Goal: Task Accomplishment & Management: Use online tool/utility

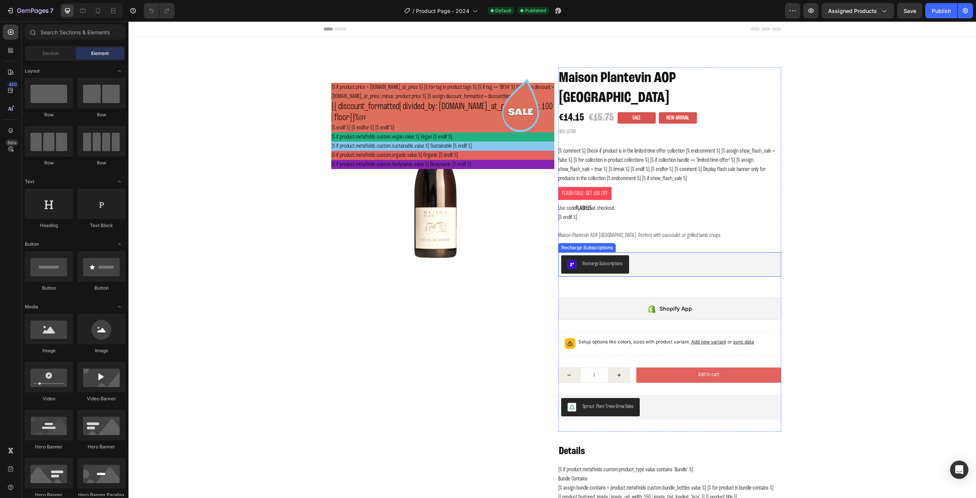
click at [604, 260] on div "Recharge Subscriptions" at bounding box center [603, 264] width 40 height 8
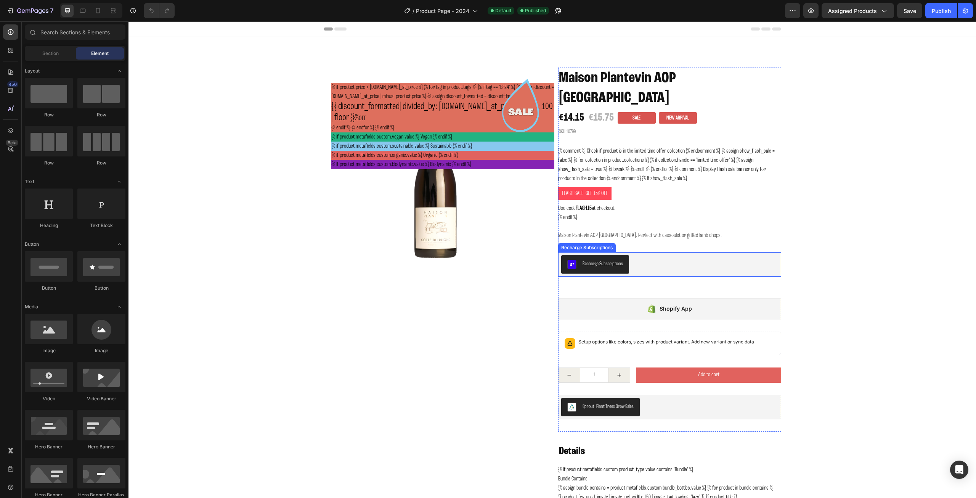
click at [585, 260] on div "Recharge Subscriptions" at bounding box center [603, 264] width 40 height 8
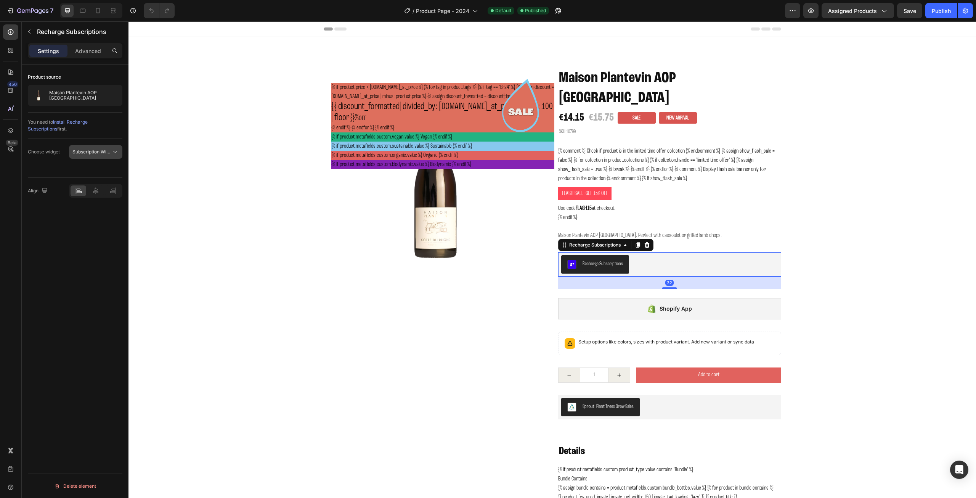
click at [99, 150] on span "Subscription Widget 2.0" at bounding box center [97, 152] width 51 height 6
click at [94, 167] on div "Subscription Widget" at bounding box center [83, 170] width 71 height 14
click at [940, 9] on div "Publish" at bounding box center [941, 11] width 19 height 8
click at [87, 151] on span "Subscription Widget" at bounding box center [93, 152] width 43 height 6
click at [87, 182] on span "Subscription Widget 2.0" at bounding box center [89, 185] width 51 height 7
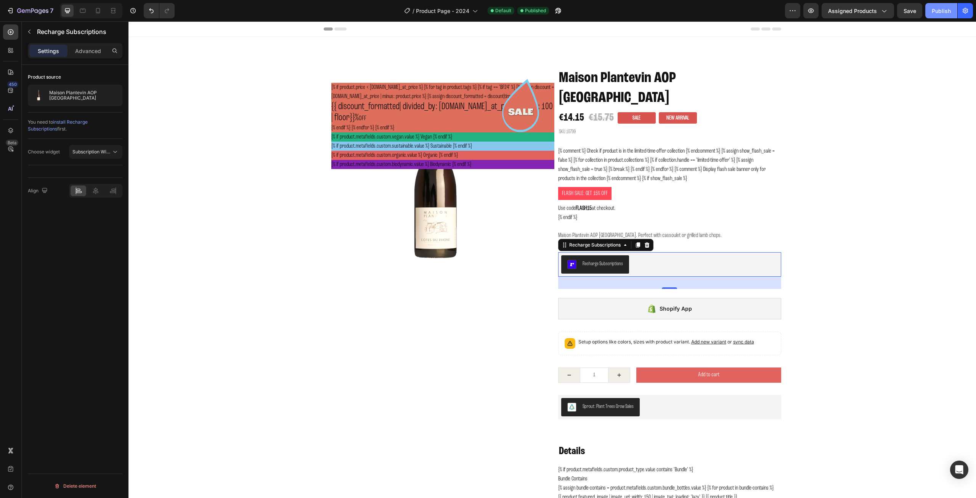
click at [930, 11] on button "Publish" at bounding box center [942, 10] width 32 height 15
click at [94, 148] on span "Subscription Widget 2.0" at bounding box center [91, 151] width 39 height 7
click at [95, 168] on span "Subscription Widget" at bounding box center [85, 170] width 43 height 7
click at [940, 7] on div "Publish" at bounding box center [941, 11] width 19 height 8
click at [109, 150] on span "Subscription Widget" at bounding box center [93, 152] width 43 height 6
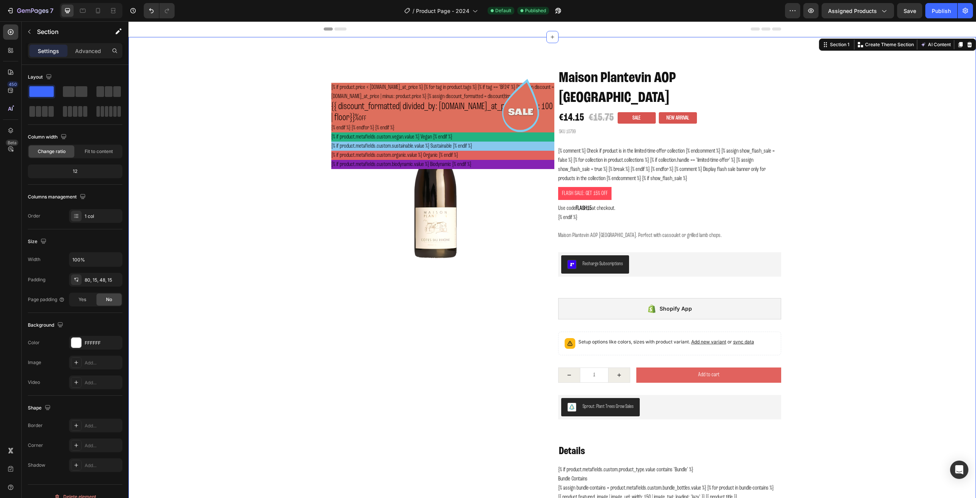
click at [647, 255] on div "Recharge Subscriptions" at bounding box center [669, 264] width 217 height 18
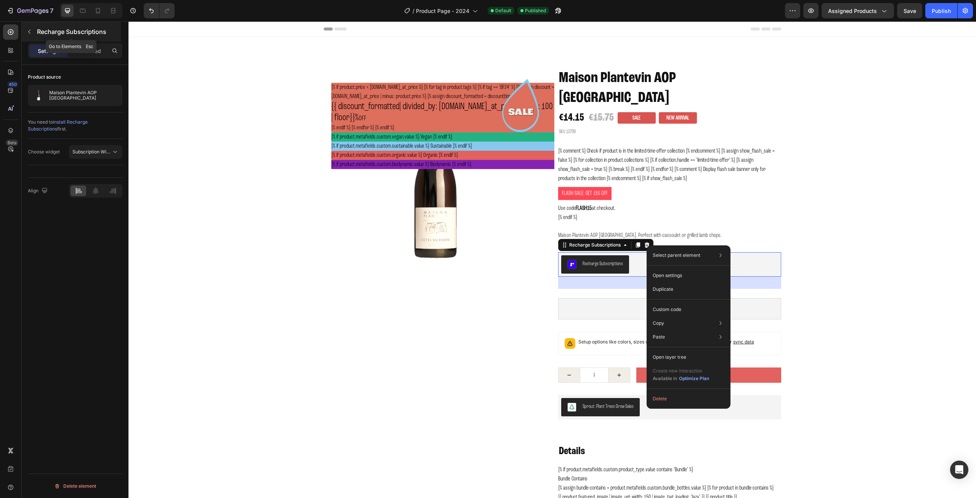
click at [30, 29] on icon "button" at bounding box center [29, 32] width 6 height 6
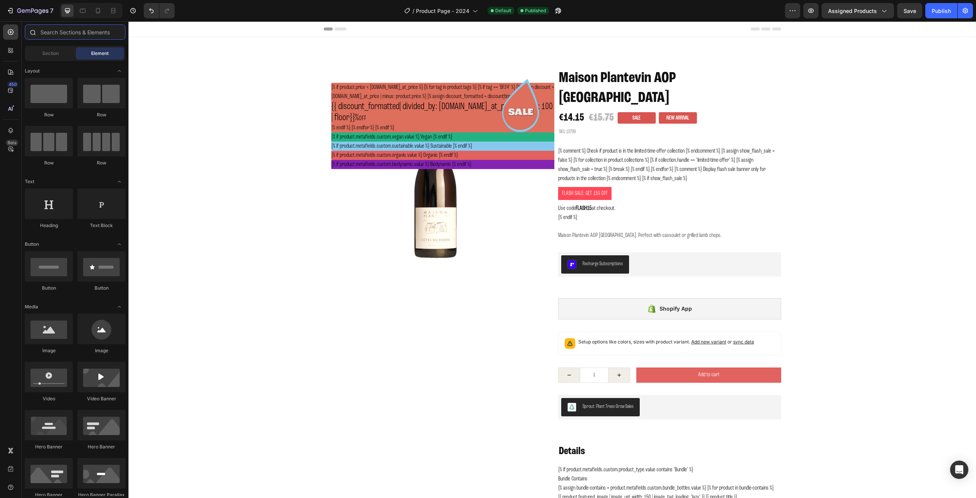
click at [60, 34] on input "text" at bounding box center [75, 31] width 101 height 15
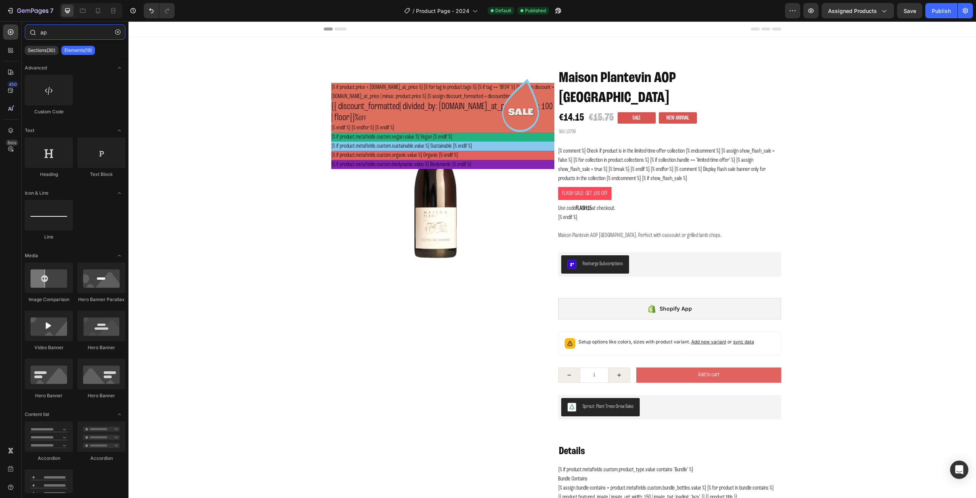
type input "a"
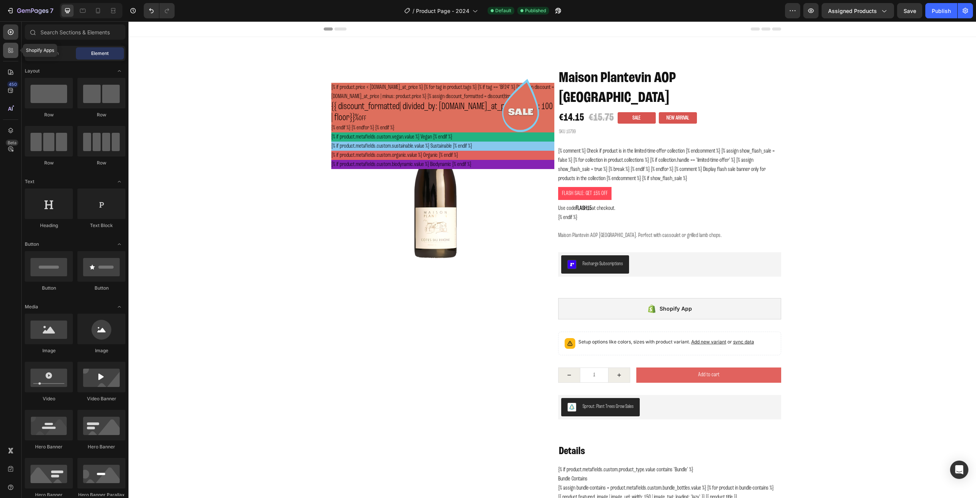
click at [8, 52] on icon at bounding box center [11, 51] width 8 height 8
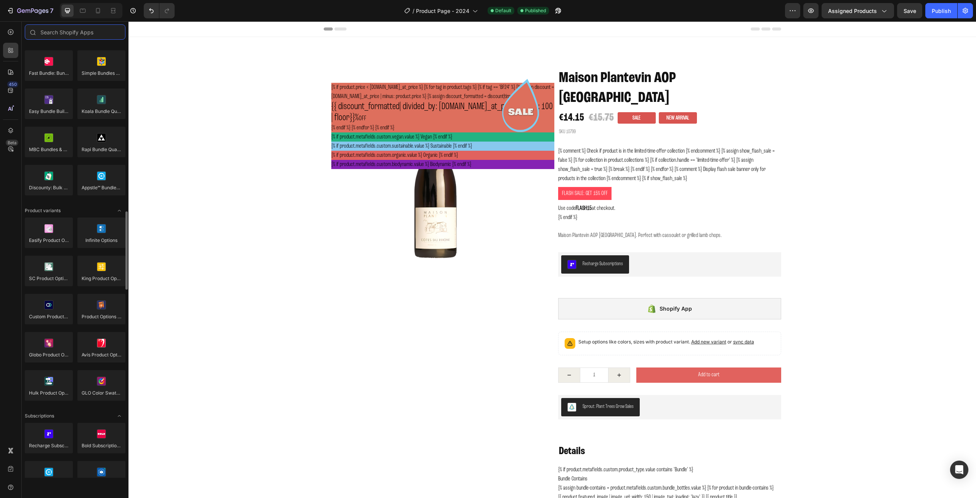
scroll to position [725, 0]
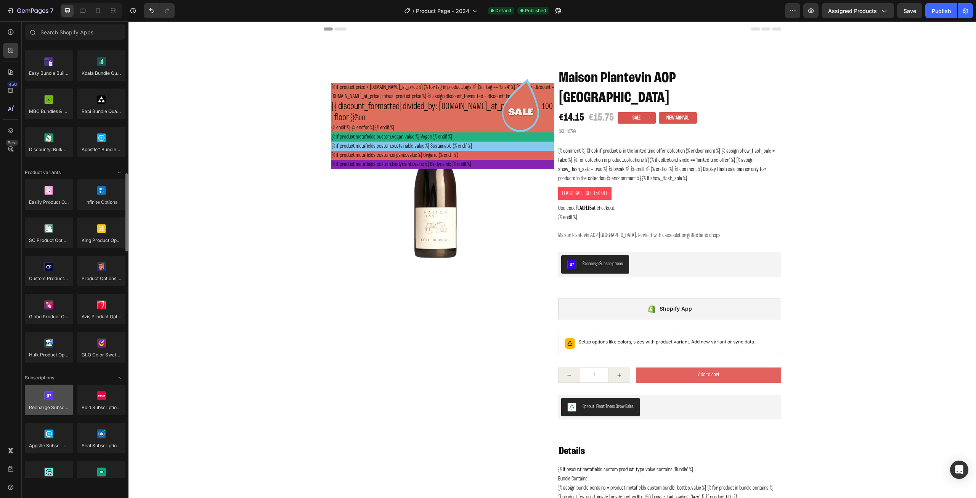
click at [51, 400] on div at bounding box center [49, 399] width 48 height 31
drag, startPoint x: 176, startPoint y: 415, endPoint x: 582, endPoint y: 265, distance: 432.3
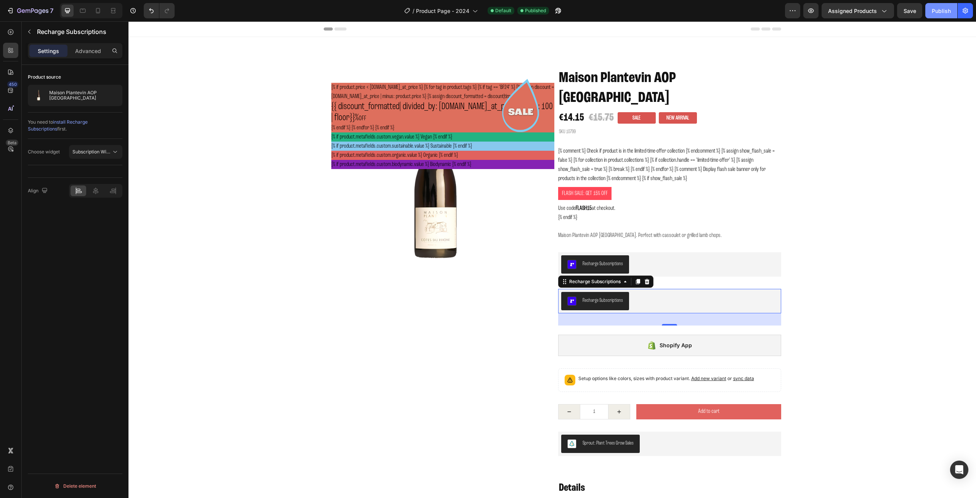
click at [937, 12] on div "Publish" at bounding box center [941, 11] width 19 height 8
click at [99, 154] on span "Subscription Widget" at bounding box center [91, 151] width 39 height 7
click at [94, 185] on span "Subscription Widget 2.0" at bounding box center [89, 185] width 51 height 7
click at [942, 11] on div "Publish" at bounding box center [941, 11] width 19 height 8
click at [646, 278] on icon at bounding box center [646, 280] width 5 height 5
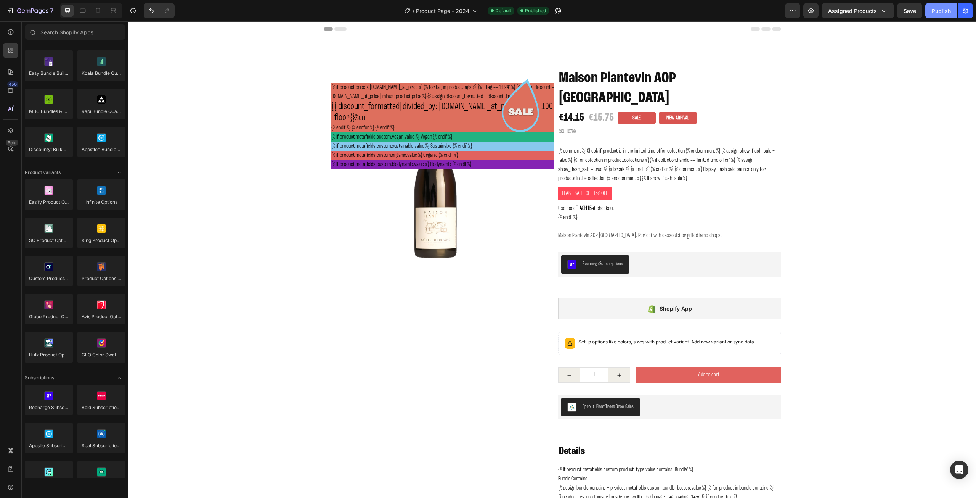
click at [936, 13] on div "Publish" at bounding box center [941, 11] width 19 height 8
click at [472, 14] on icon at bounding box center [475, 11] width 8 height 8
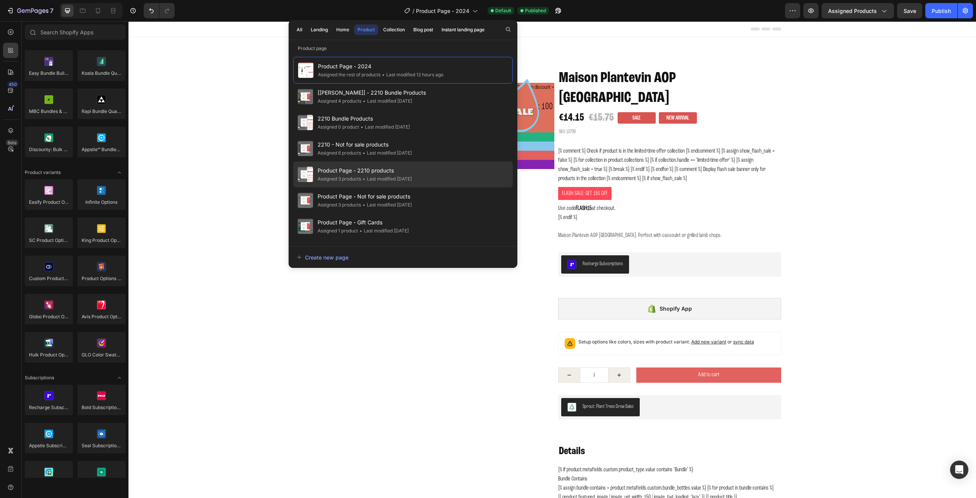
click at [406, 171] on span "Product Page - 2210 products" at bounding box center [365, 170] width 94 height 9
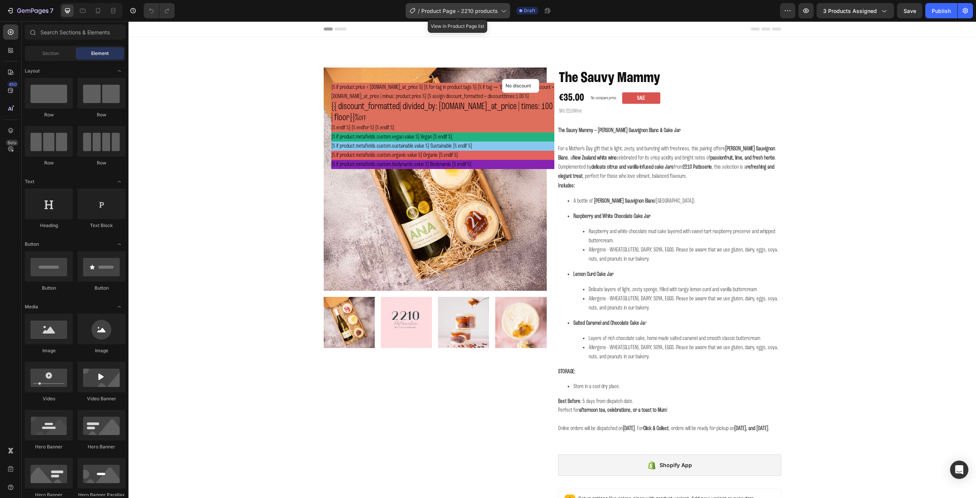
click at [486, 12] on span "Product Page - 2210 products" at bounding box center [459, 11] width 77 height 8
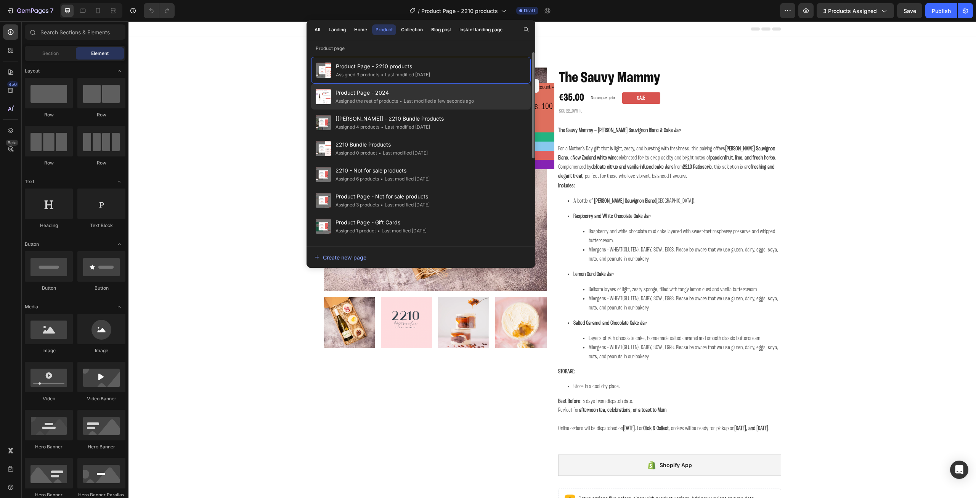
click at [447, 100] on div "• Last modified a few seconds ago" at bounding box center [436, 101] width 76 height 8
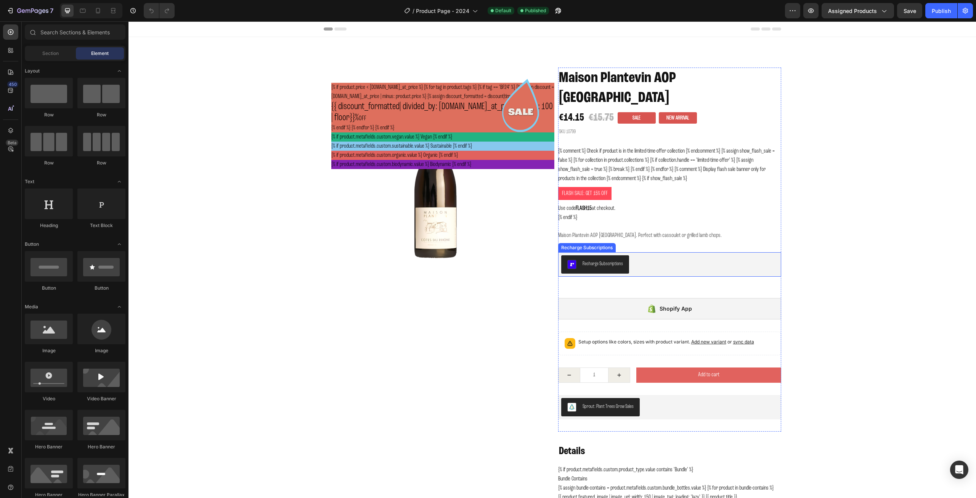
click at [603, 260] on div "Recharge Subscriptions" at bounding box center [603, 264] width 40 height 8
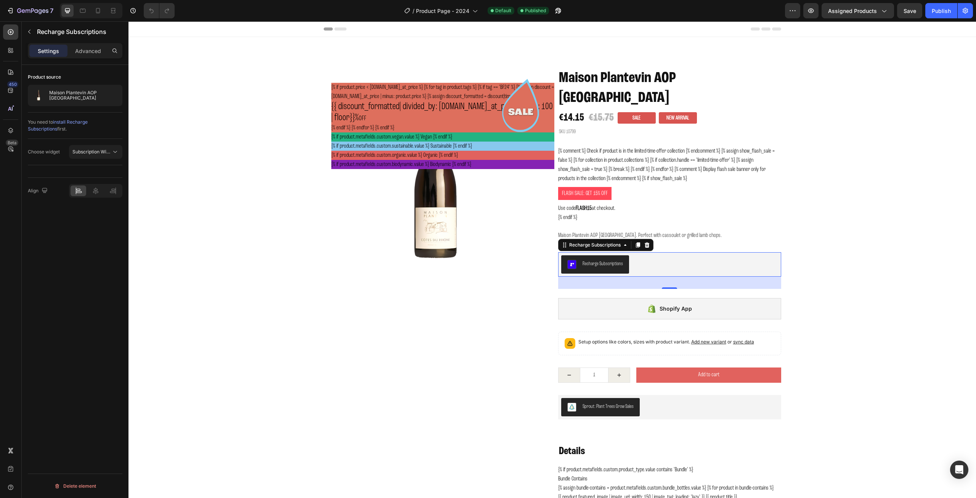
click at [603, 260] on div "Recharge Subscriptions" at bounding box center [603, 264] width 40 height 8
click at [623, 242] on icon at bounding box center [625, 245] width 6 height 6
click at [588, 260] on div "Recharge Subscriptions" at bounding box center [603, 264] width 40 height 8
click at [94, 149] on span "Subscription Widget" at bounding box center [93, 152] width 43 height 6
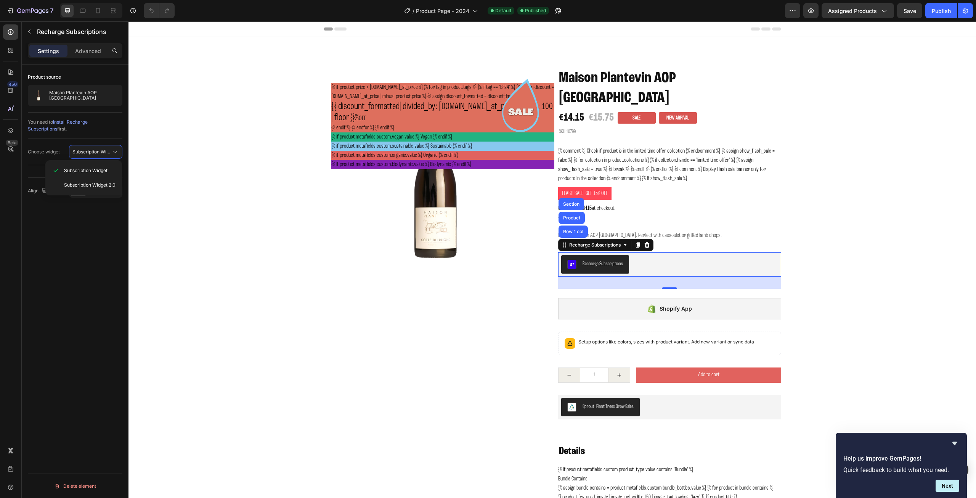
click at [601, 260] on div "Recharge Subscriptions" at bounding box center [603, 264] width 40 height 8
click at [114, 151] on icon at bounding box center [115, 152] width 4 height 2
click at [99, 125] on div "You need to install Recharge Subscriptions first." at bounding box center [75, 126] width 95 height 14
click at [73, 122] on span "install Recharge Subscriptions" at bounding box center [58, 125] width 60 height 13
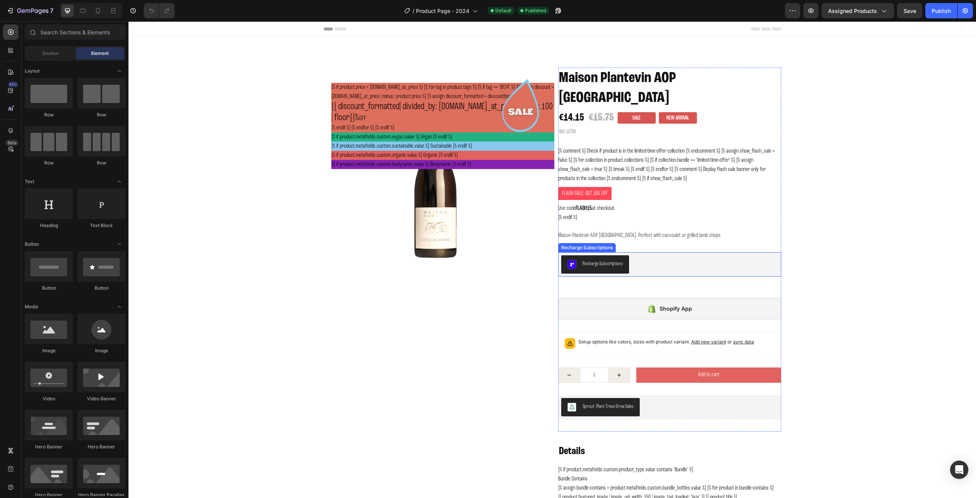
click at [655, 255] on div "Recharge Subscriptions" at bounding box center [669, 264] width 217 height 18
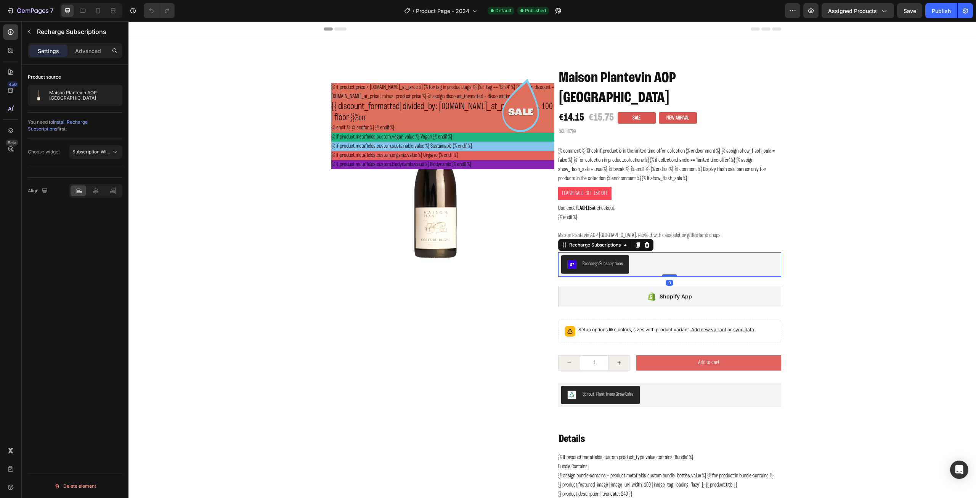
drag, startPoint x: 668, startPoint y: 268, endPoint x: 665, endPoint y: 256, distance: 12.5
click at [665, 274] on div at bounding box center [669, 275] width 15 height 2
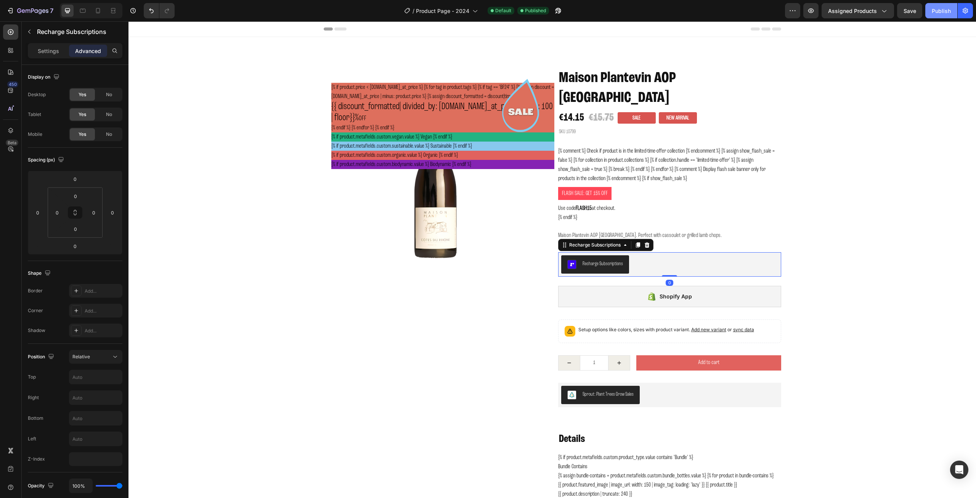
click at [935, 10] on div "Publish" at bounding box center [941, 11] width 19 height 8
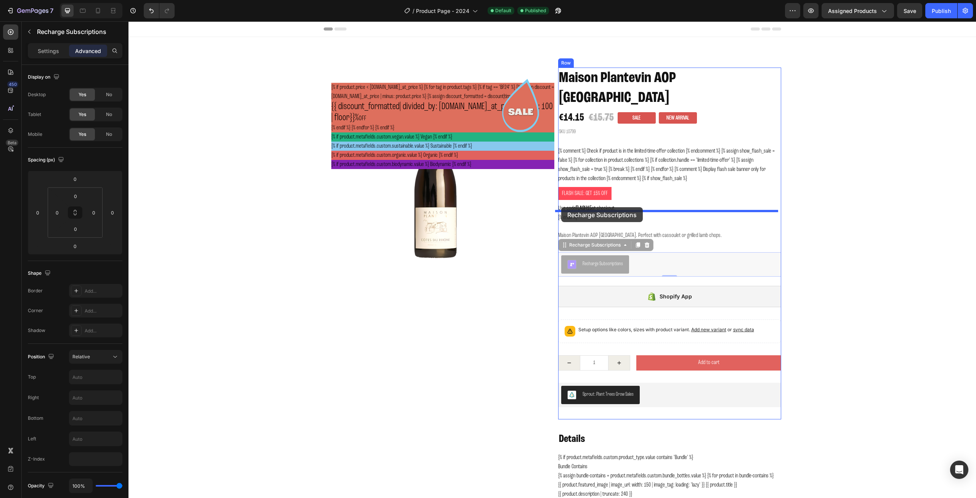
drag, startPoint x: 561, startPoint y: 227, endPoint x: 561, endPoint y: 207, distance: 20.2
type input "23"
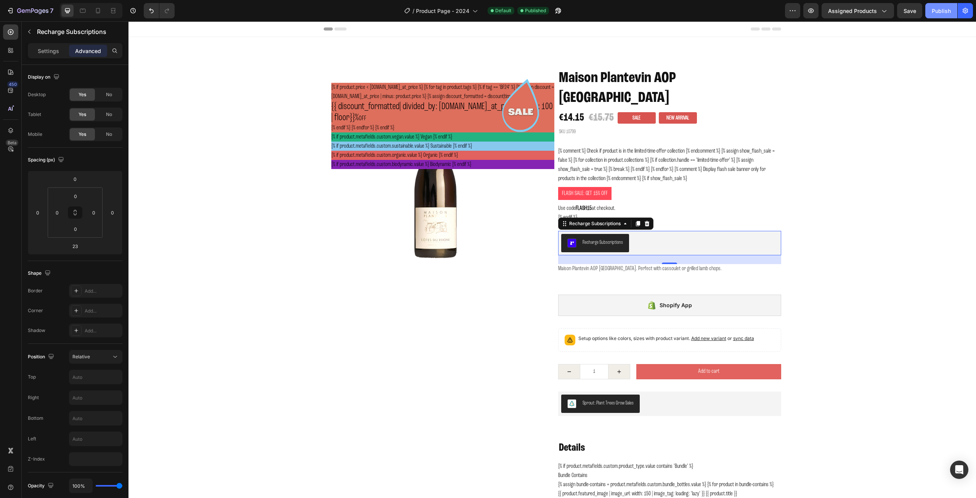
click at [937, 8] on div "Publish" at bounding box center [941, 11] width 19 height 8
click at [665, 265] on p "Maison Plantevin AOP [GEOGRAPHIC_DATA]. Perfect with cassoulet or grilled lamb …" at bounding box center [640, 268] width 164 height 6
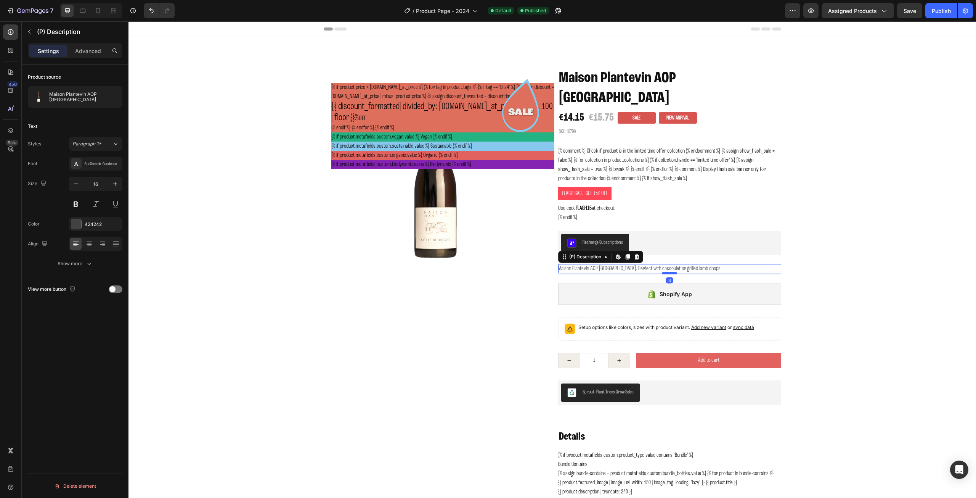
drag, startPoint x: 670, startPoint y: 265, endPoint x: 671, endPoint y: 254, distance: 11.2
click at [671, 272] on div at bounding box center [669, 273] width 15 height 2
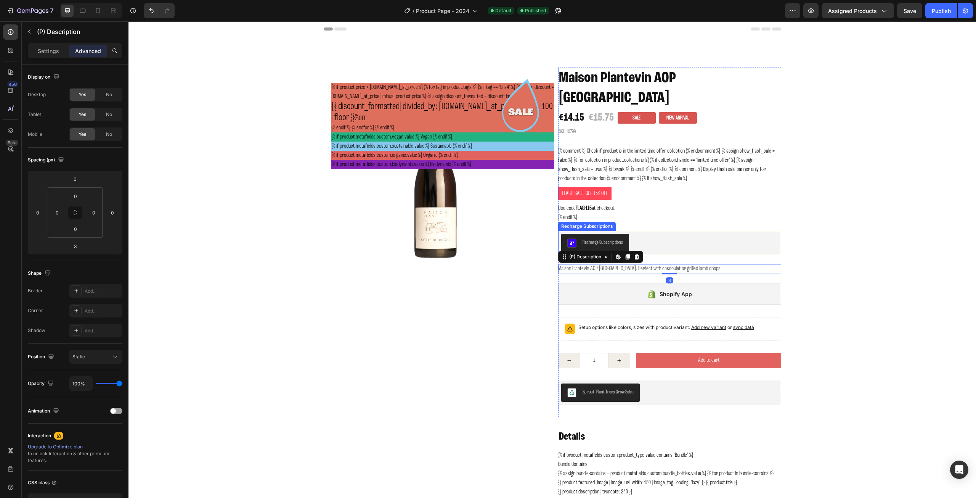
click at [674, 234] on div "Recharge Subscriptions" at bounding box center [669, 243] width 217 height 18
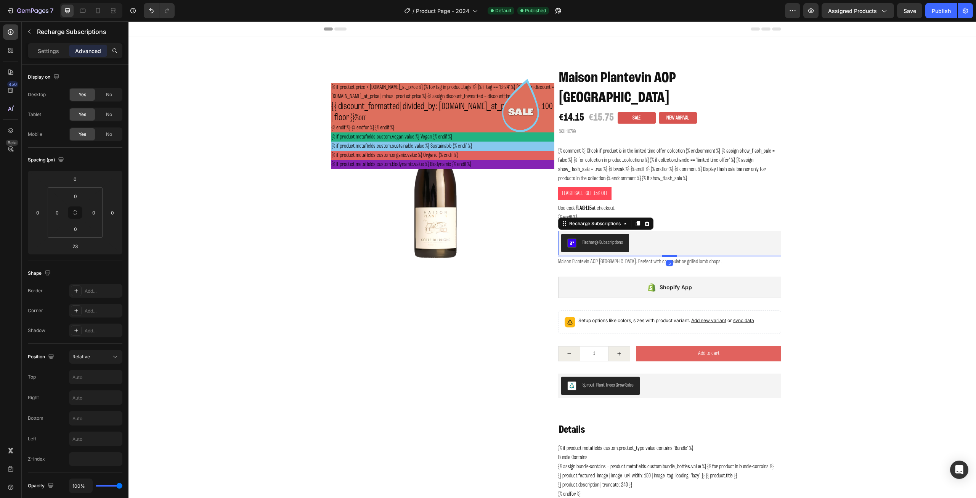
drag, startPoint x: 666, startPoint y: 243, endPoint x: 666, endPoint y: 236, distance: 6.9
click at [666, 255] on div at bounding box center [669, 256] width 15 height 2
type input "5"
click at [937, 12] on div "Publish" at bounding box center [941, 11] width 19 height 8
click at [506, 479] on div "View live page" at bounding box center [502, 480] width 43 height 11
